Goal: Transaction & Acquisition: Purchase product/service

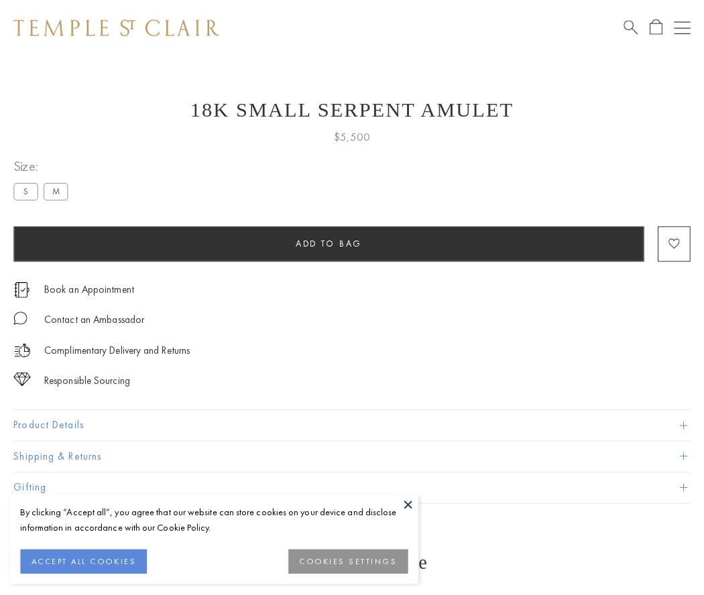
scroll to position [54, 0]
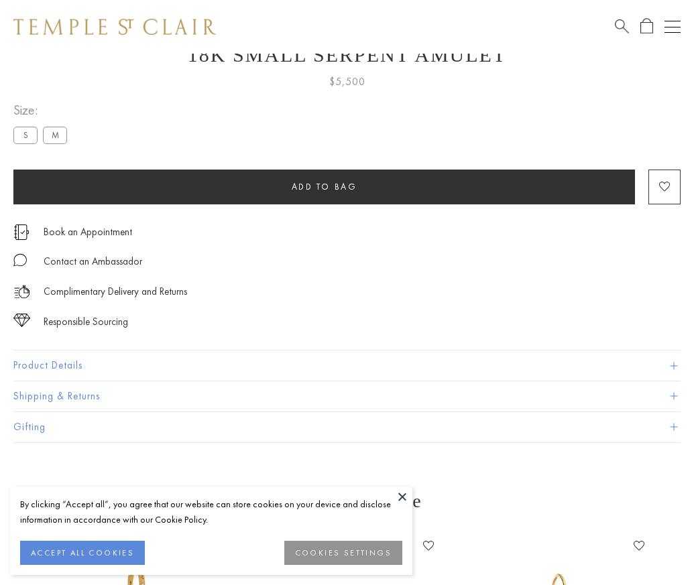
click at [324, 186] on span "Add to bag" at bounding box center [325, 186] width 66 height 11
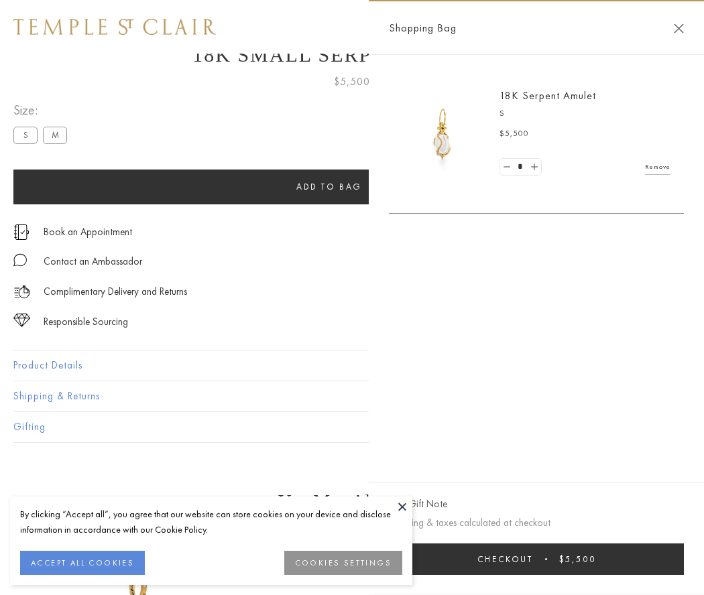
click at [536, 559] on button "Checkout $5,500" at bounding box center [536, 560] width 295 height 32
